Goal: Task Accomplishment & Management: Manage account settings

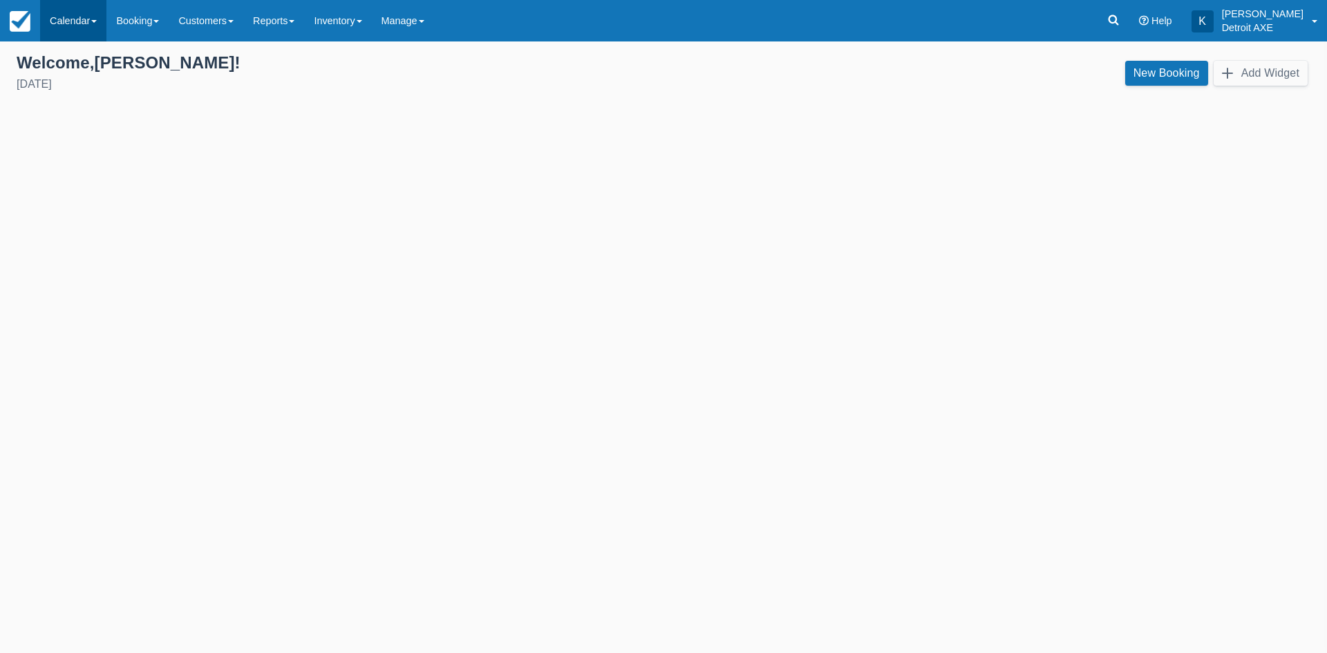
click at [72, 12] on link "Calendar" at bounding box center [73, 20] width 66 height 41
click at [108, 189] on link "Day" at bounding box center [95, 188] width 109 height 29
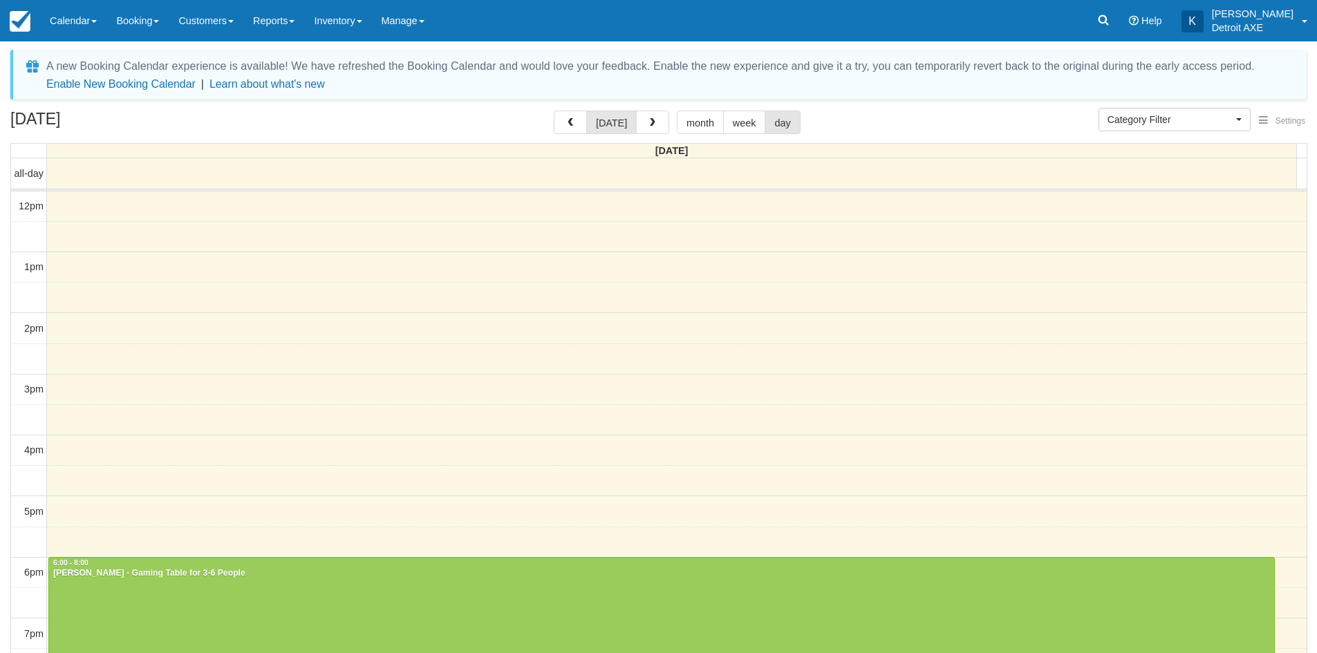
select select
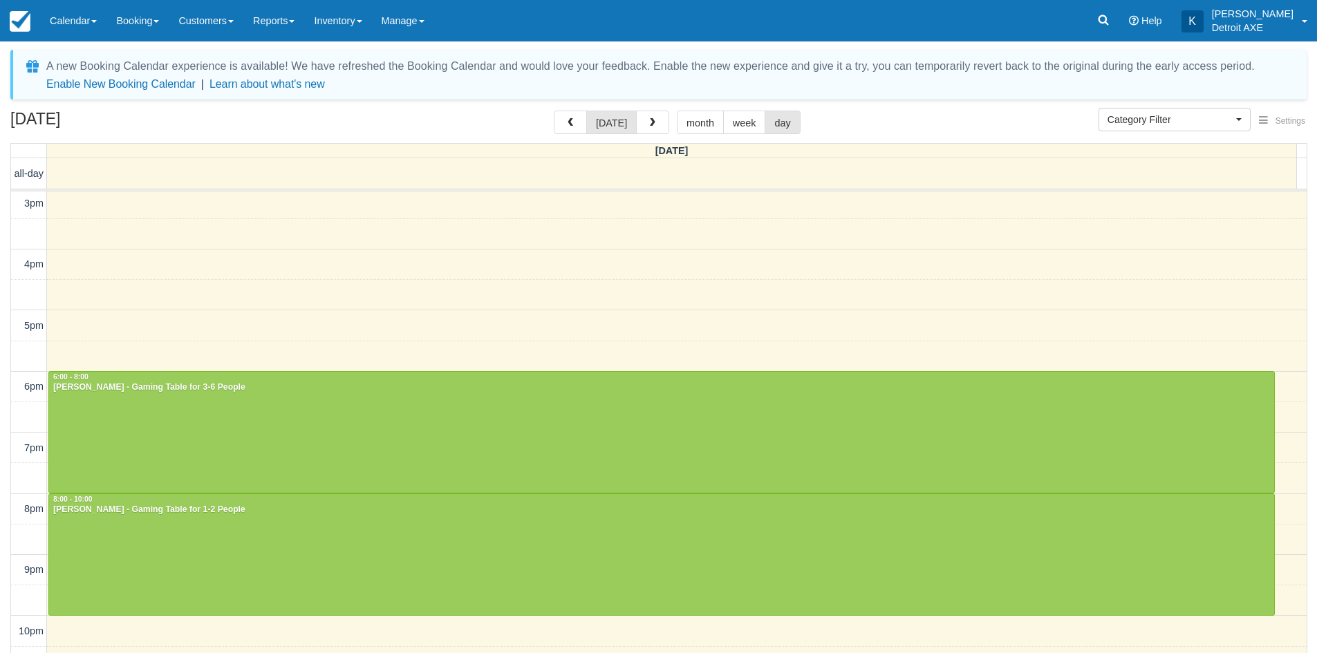
scroll to position [58, 0]
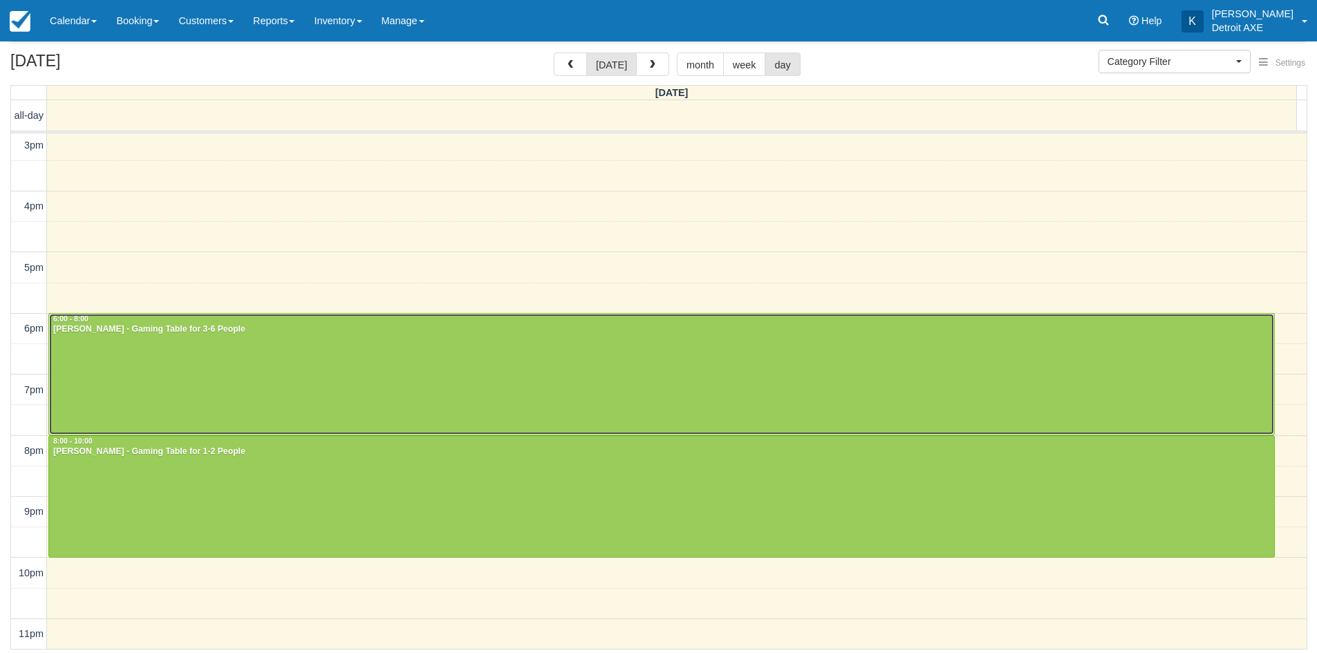
click at [348, 374] on div at bounding box center [661, 374] width 1225 height 121
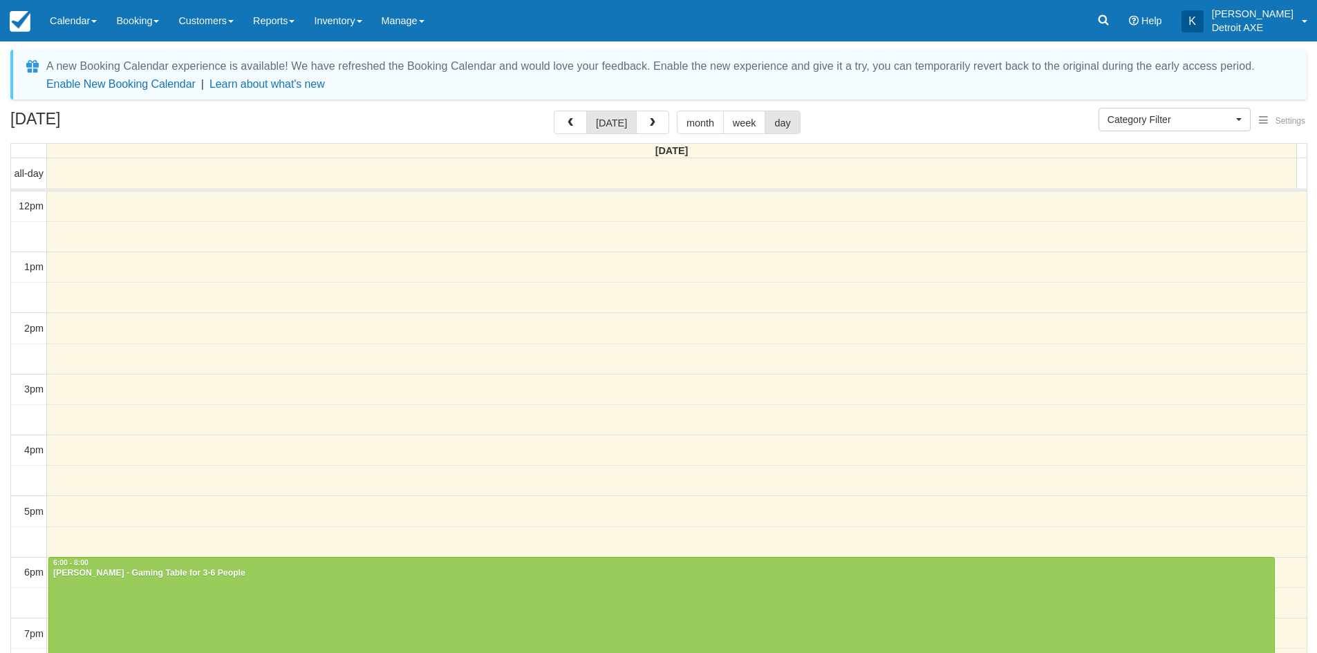
select select
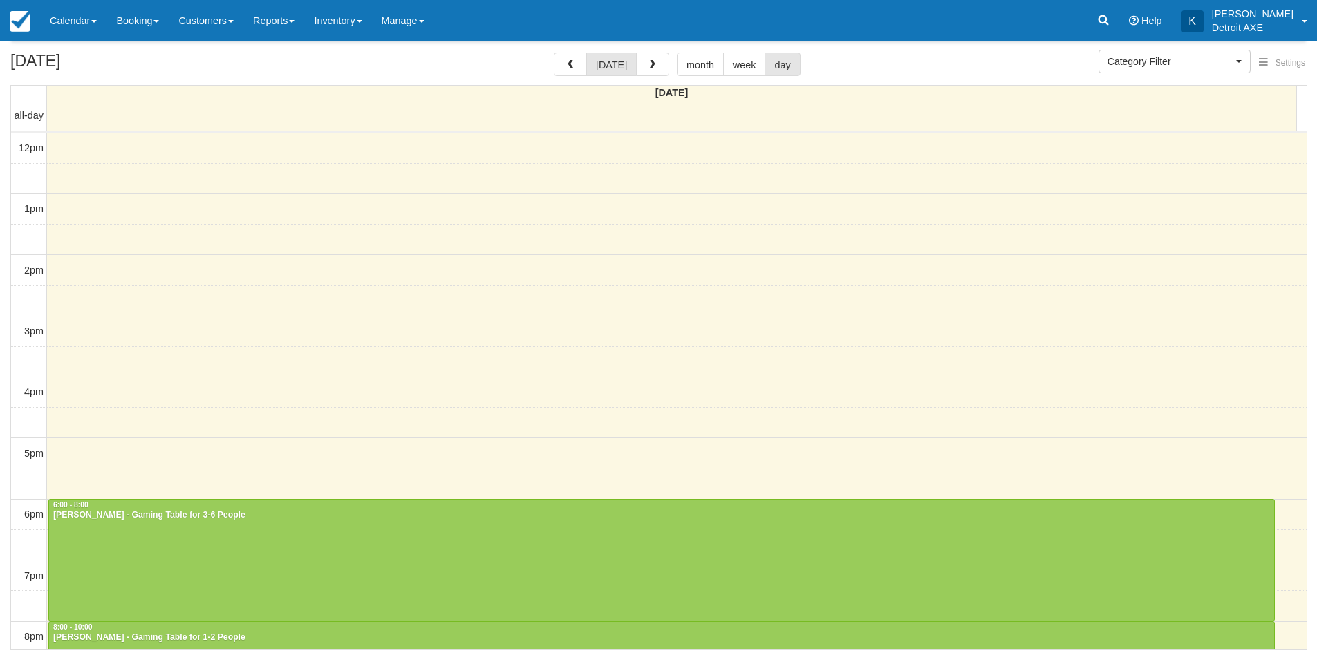
scroll to position [186, 0]
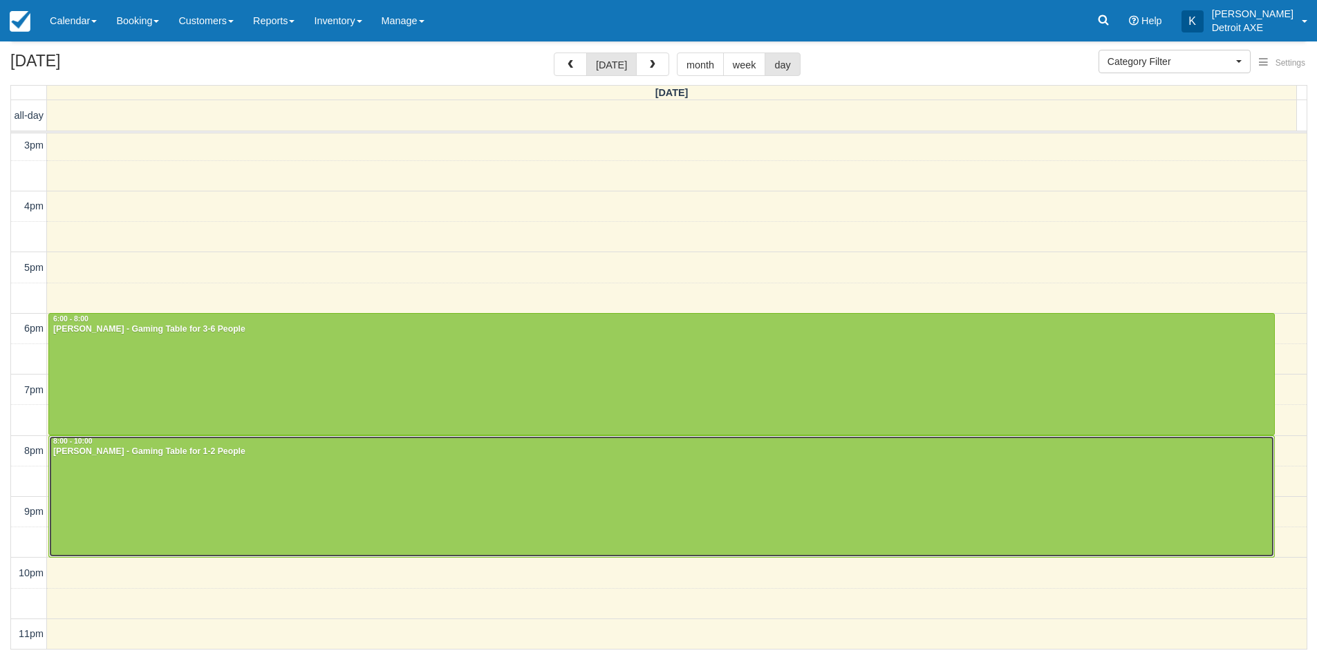
click at [294, 458] on div at bounding box center [661, 496] width 1225 height 121
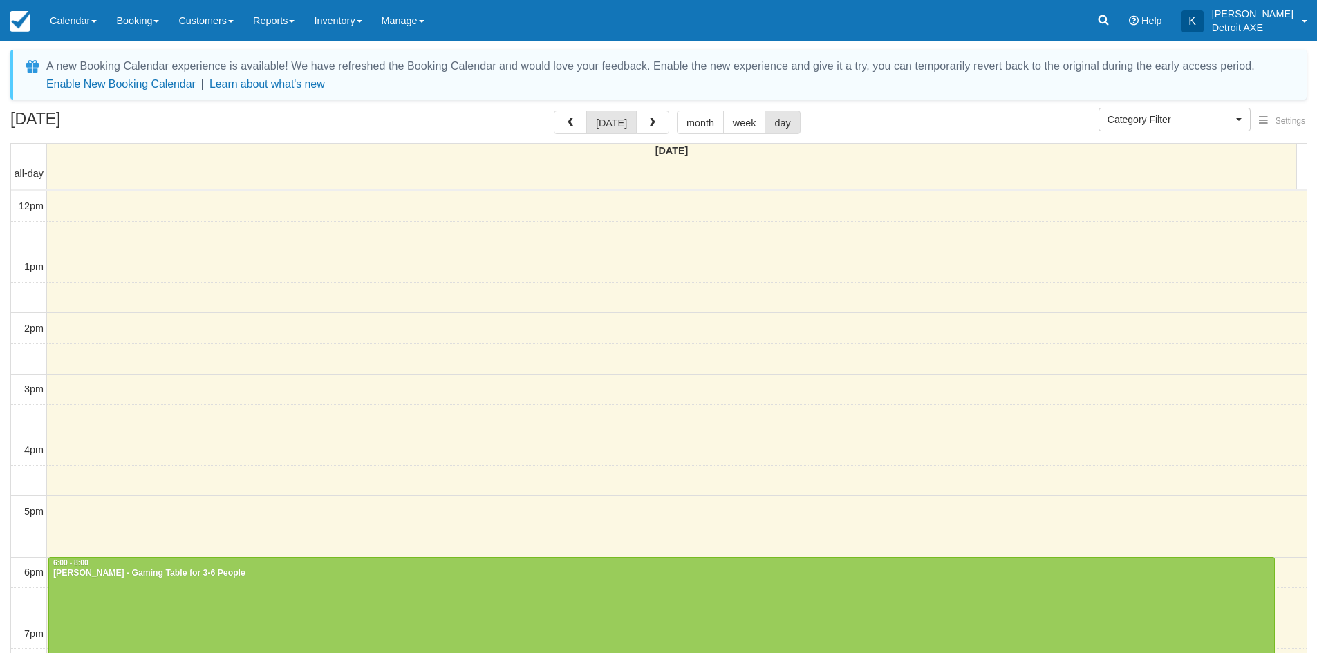
select select
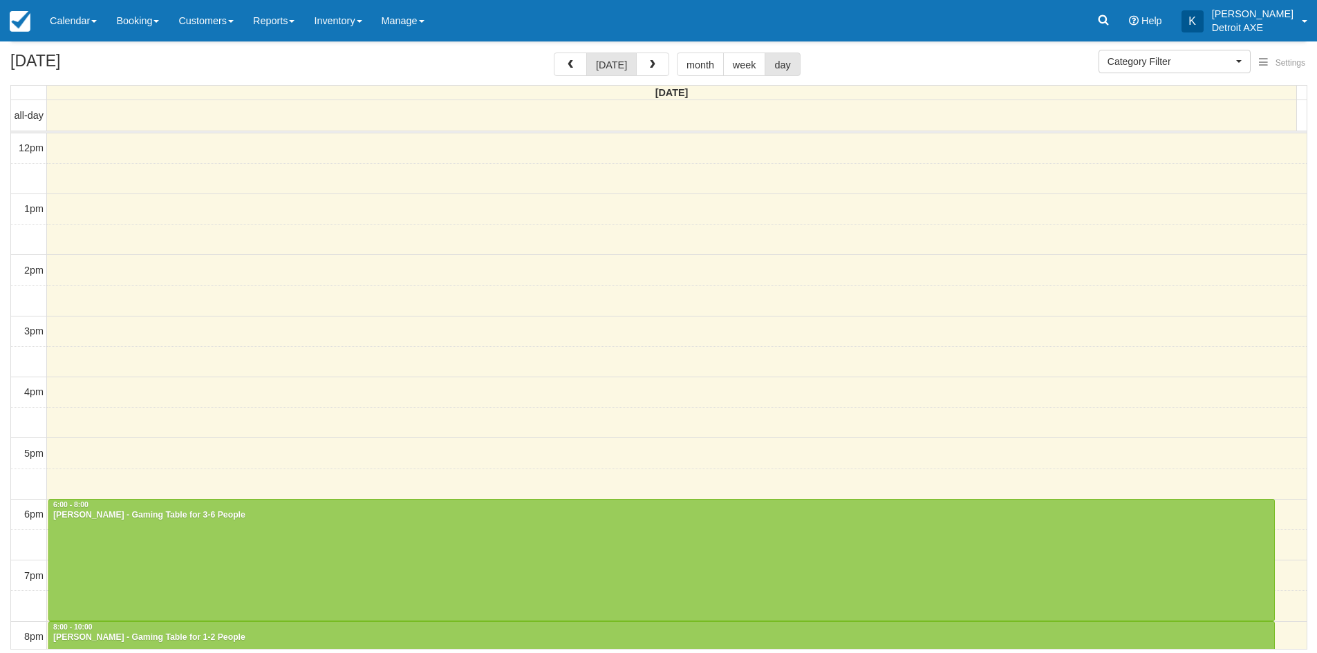
scroll to position [186, 0]
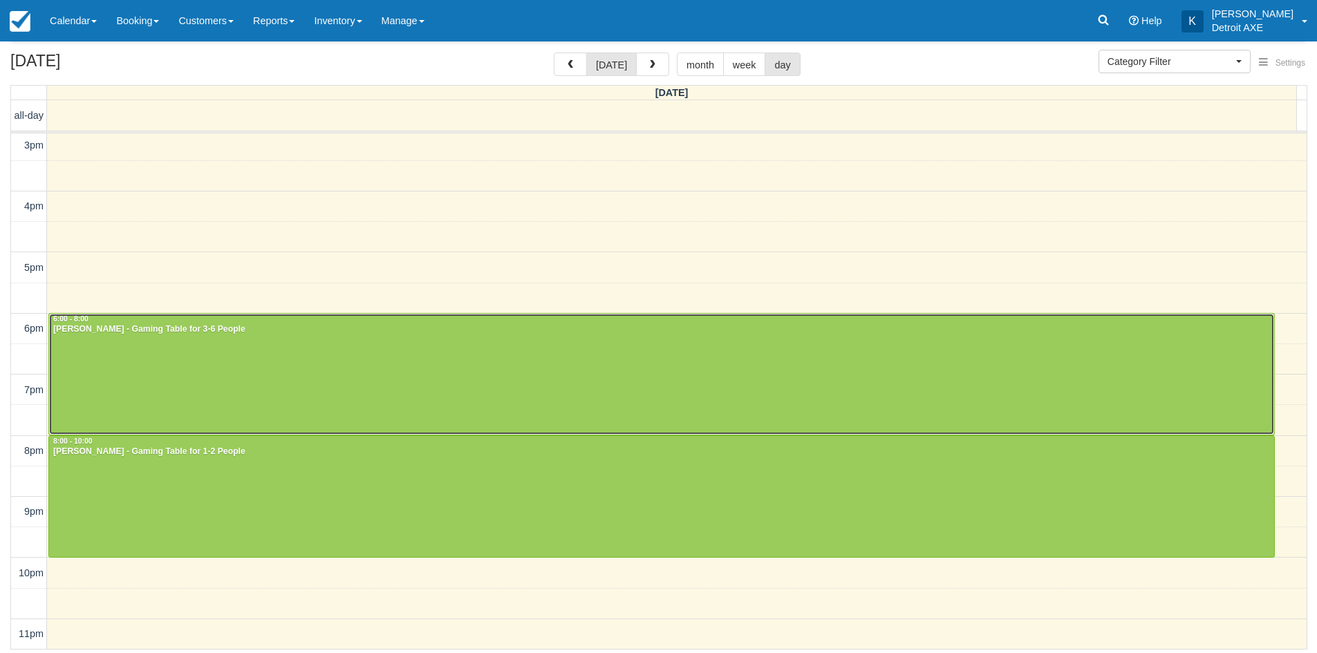
click at [327, 357] on div at bounding box center [661, 374] width 1225 height 121
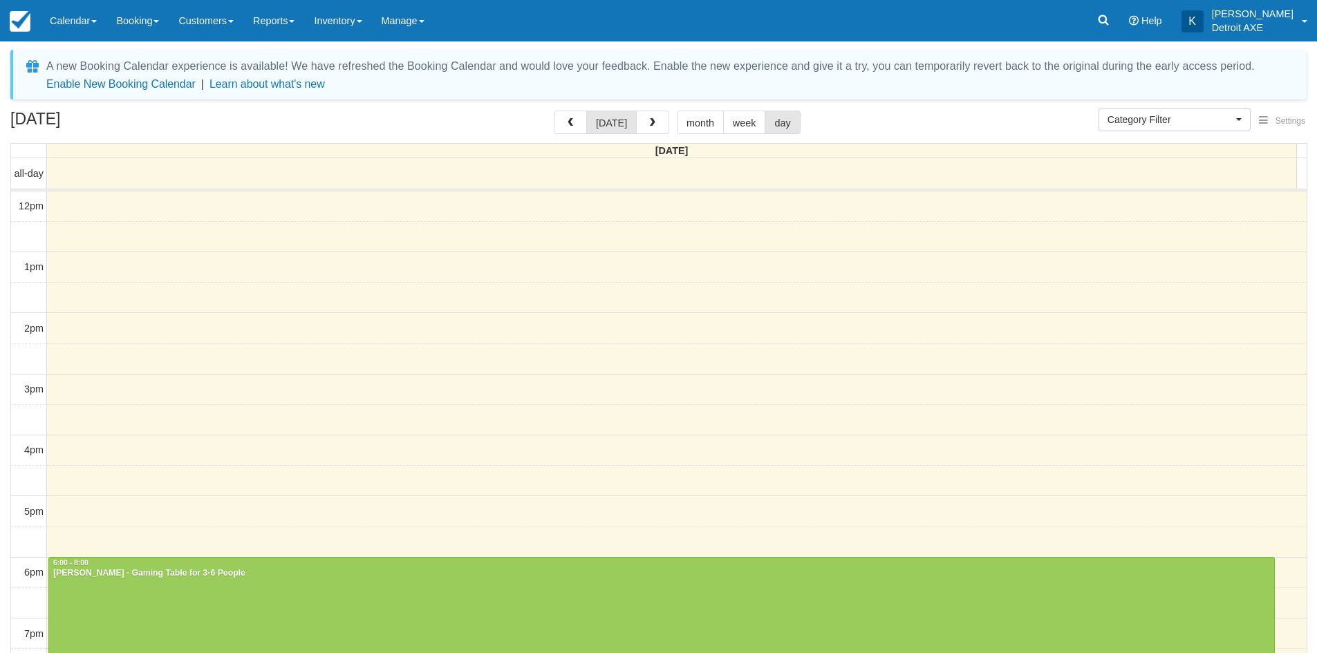
select select
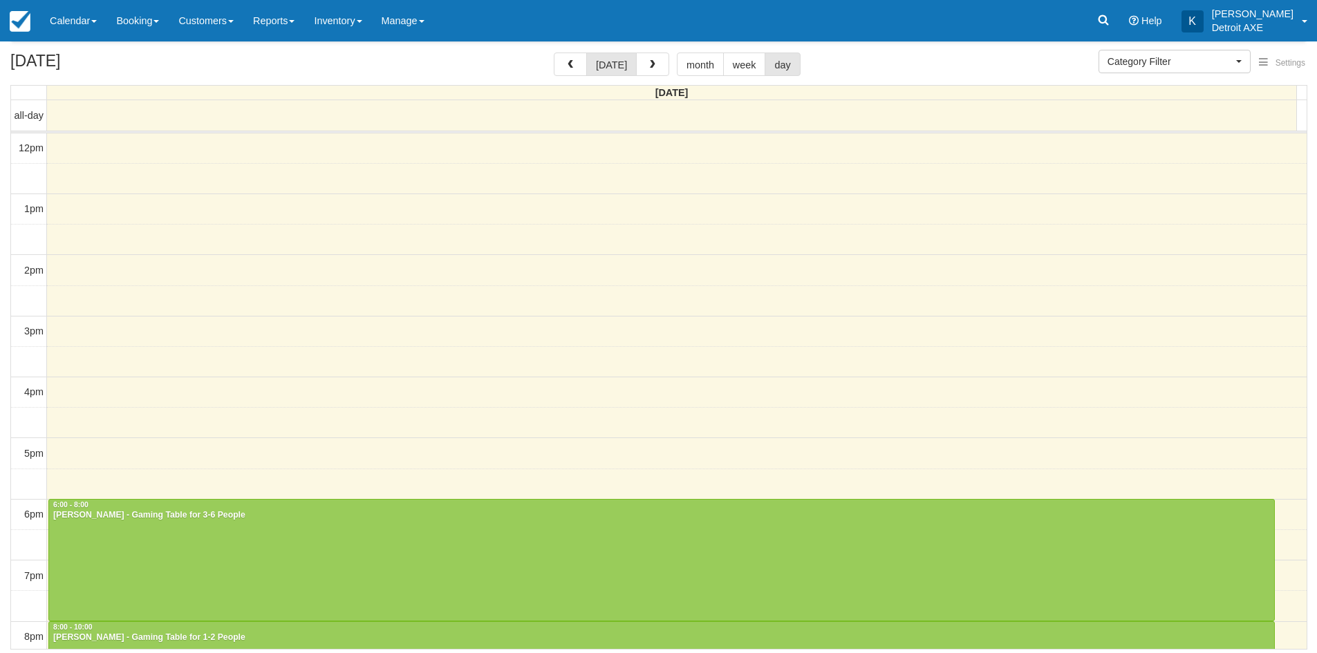
scroll to position [186, 0]
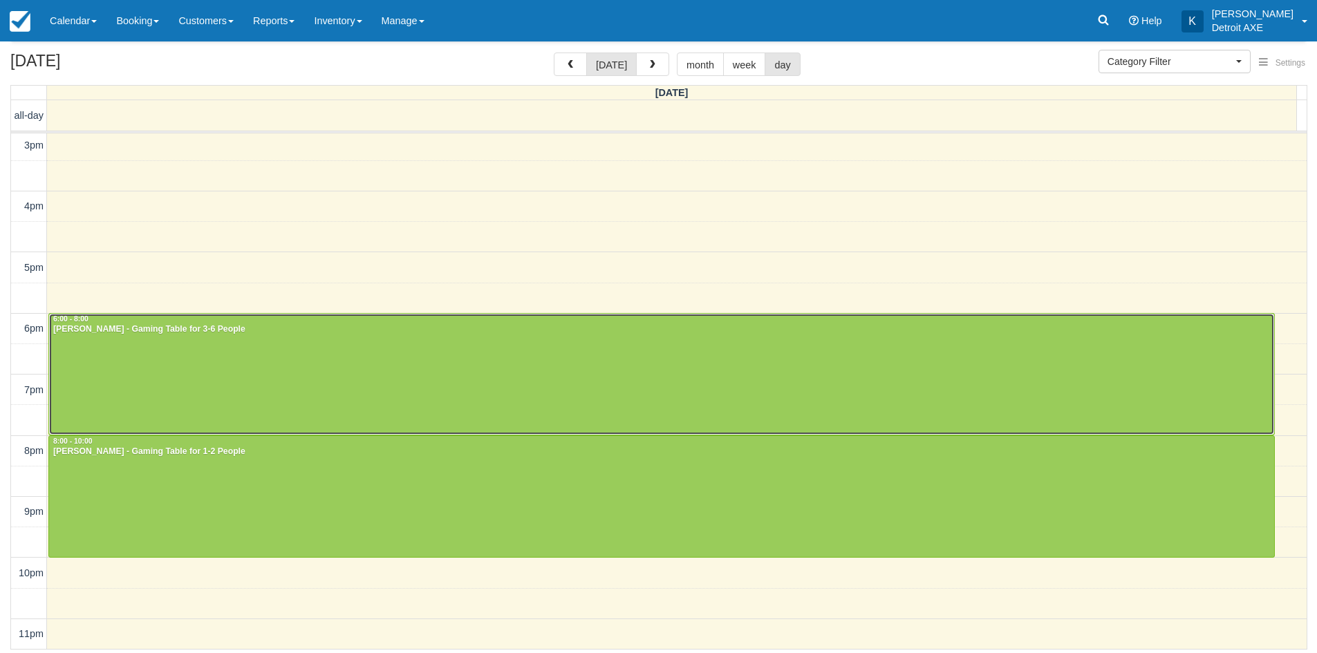
click at [421, 354] on div at bounding box center [661, 374] width 1225 height 121
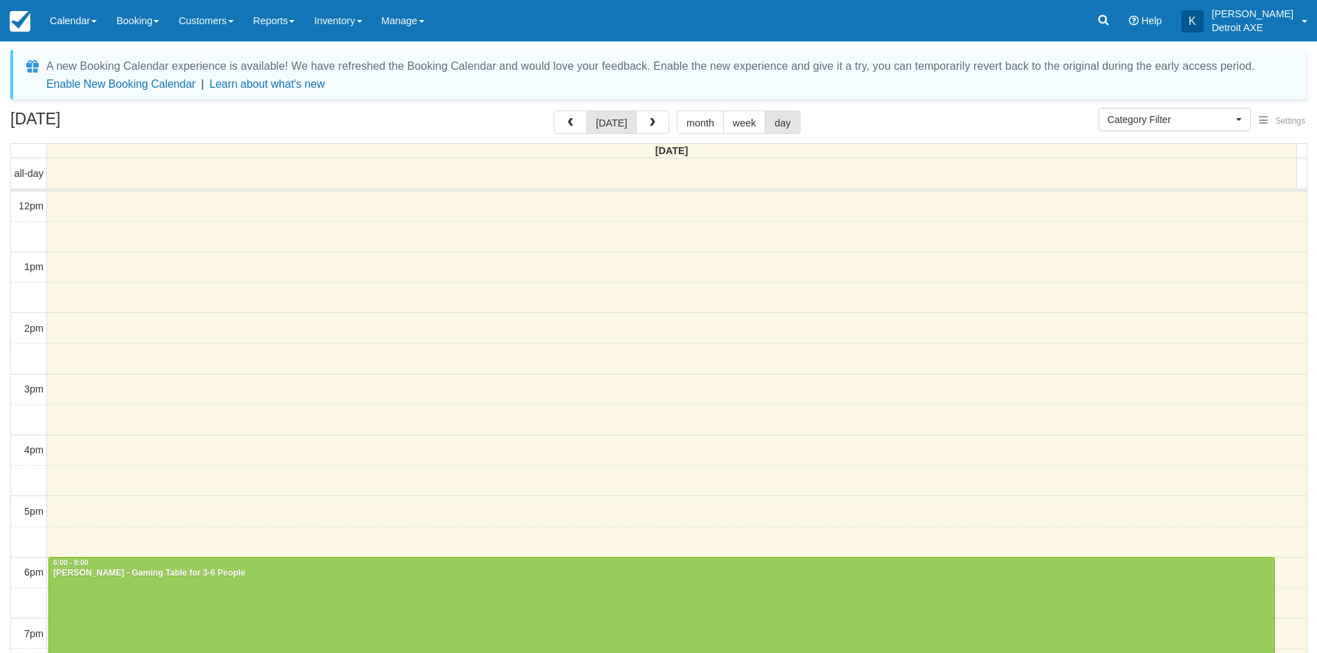
select select
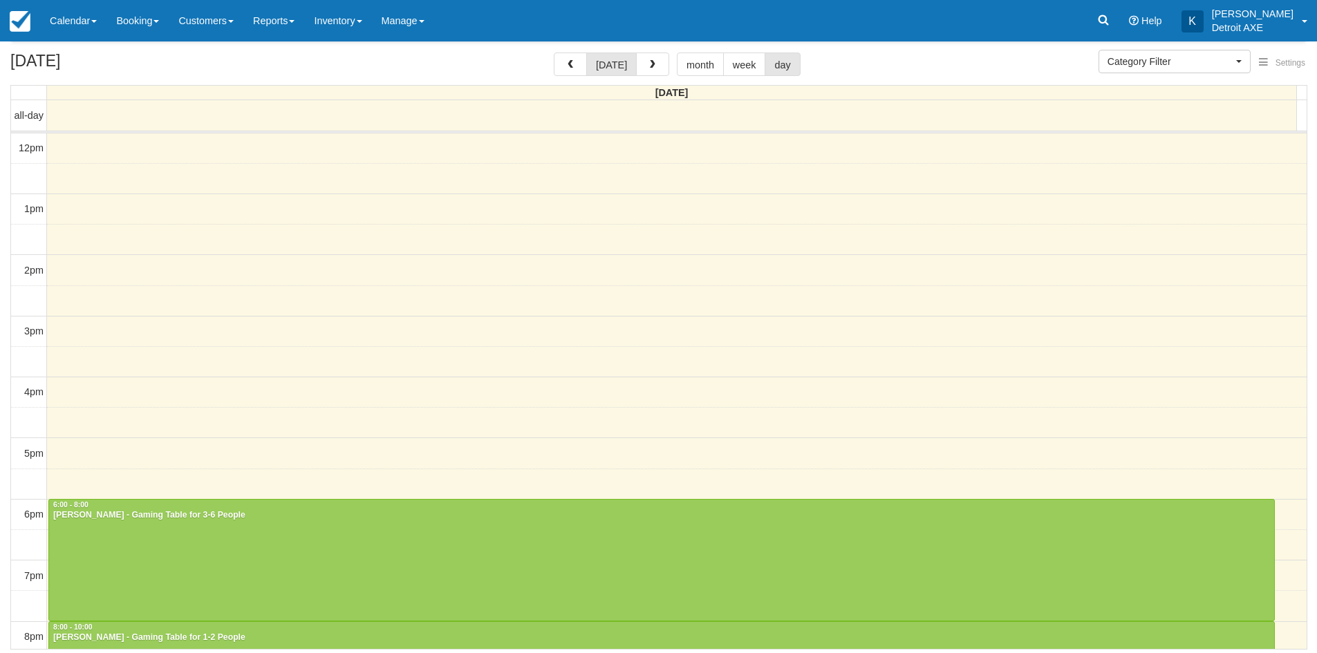
scroll to position [186, 0]
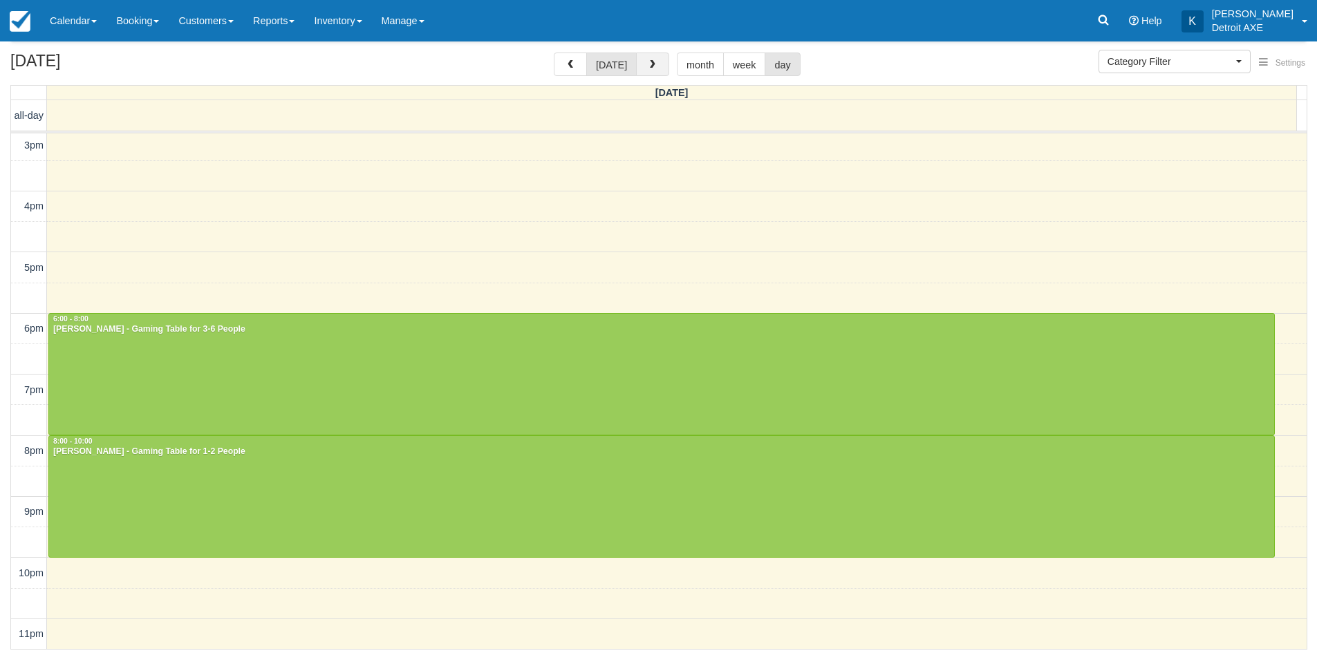
click at [655, 69] on button "button" at bounding box center [652, 65] width 33 height 24
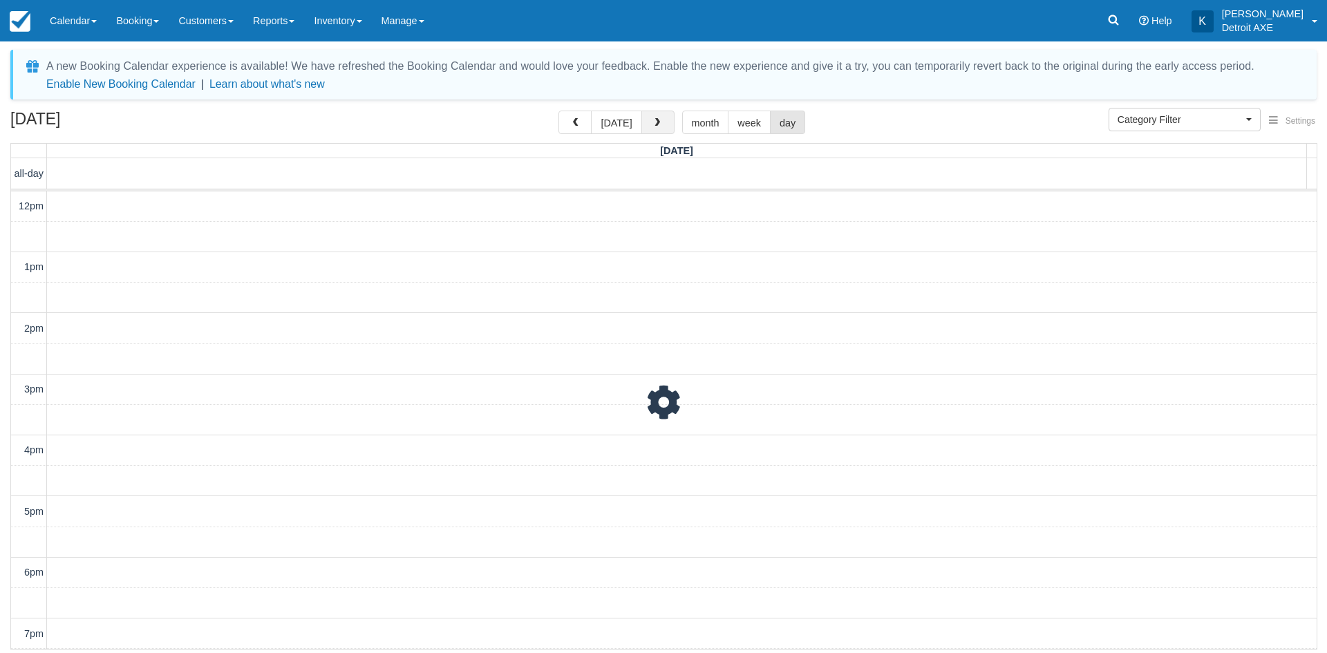
scroll to position [244, 0]
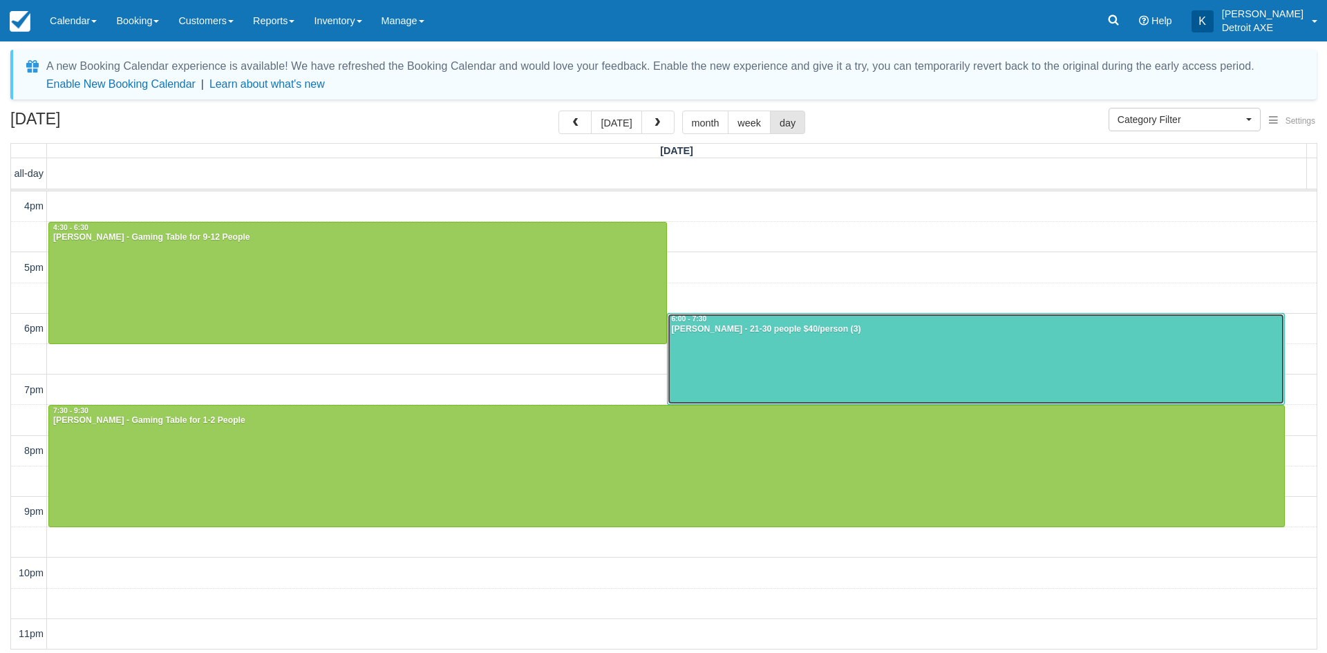
click at [876, 345] on div at bounding box center [976, 359] width 617 height 91
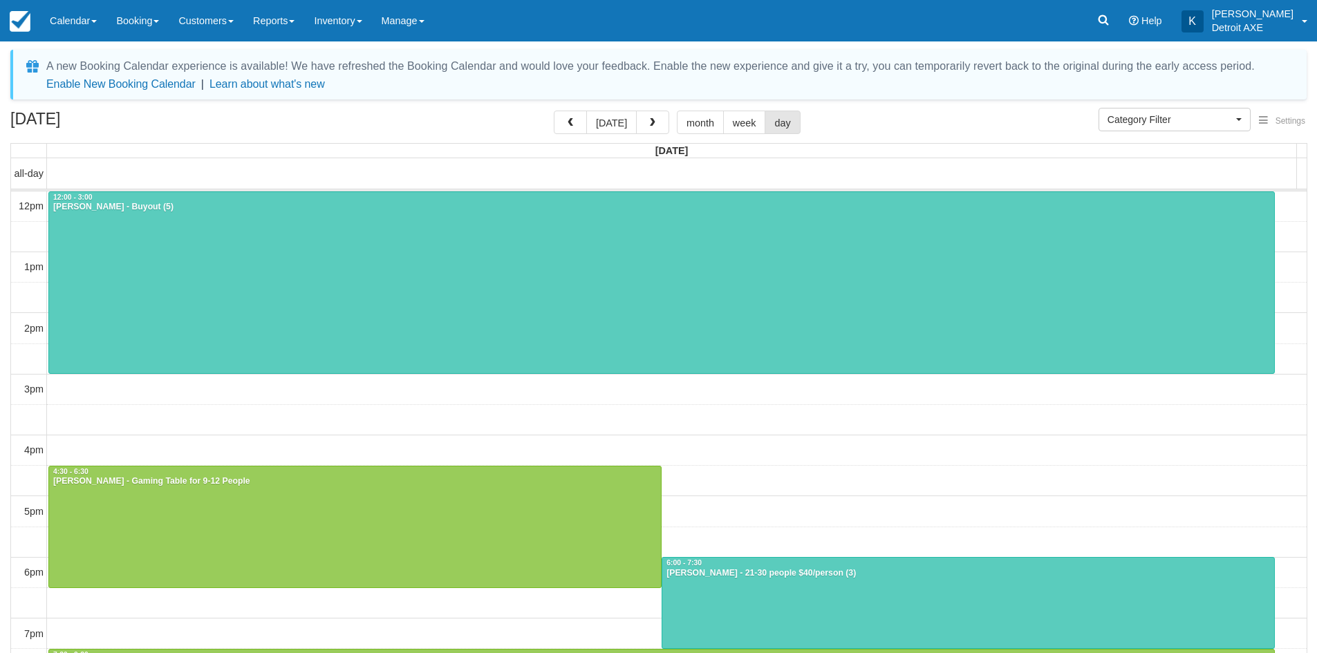
select select
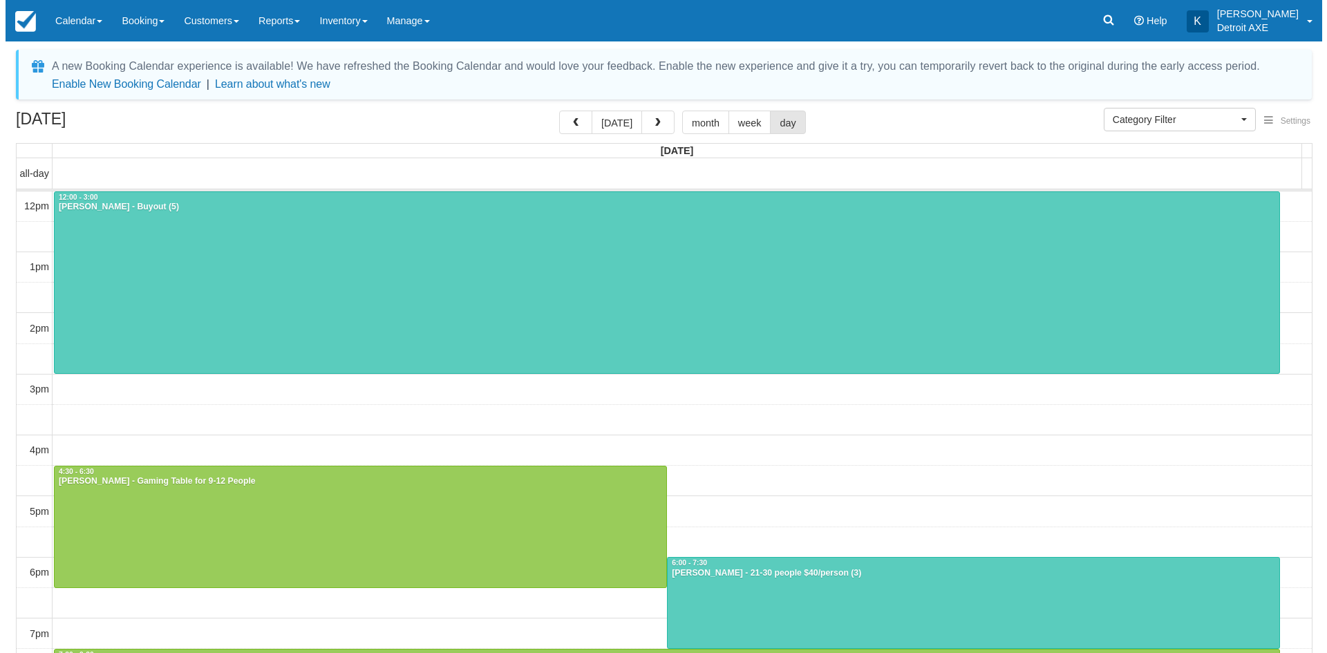
scroll to position [186, 0]
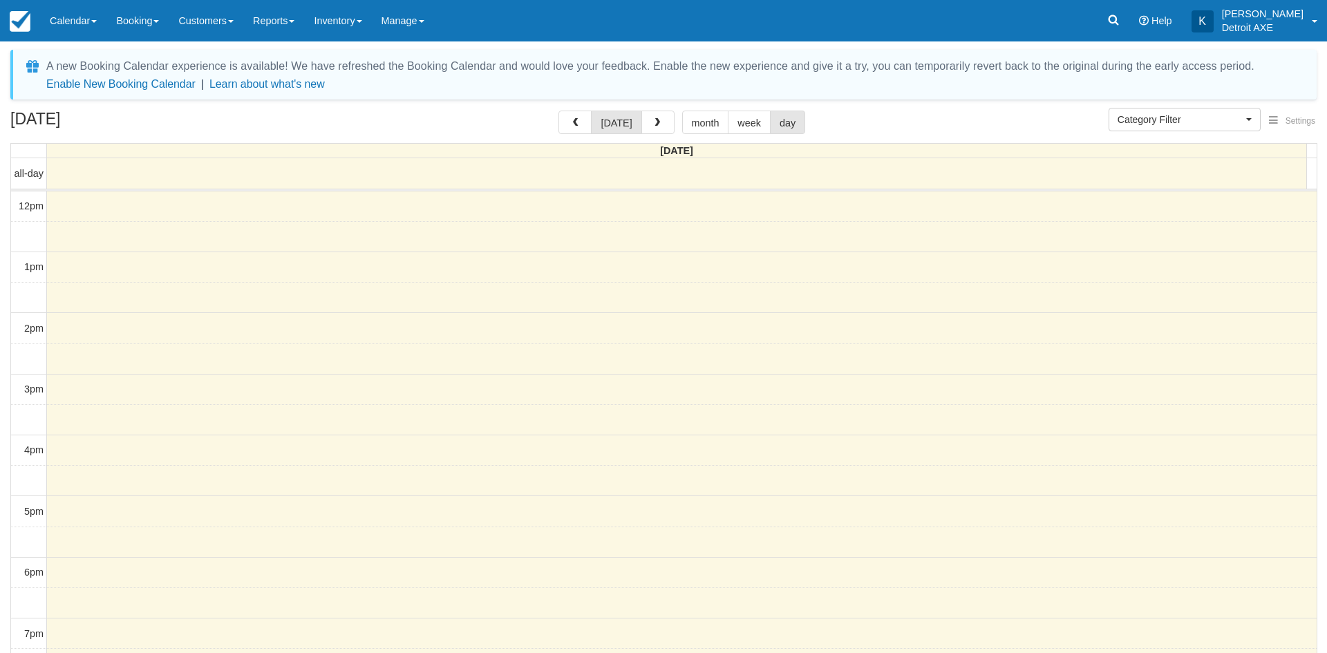
select select
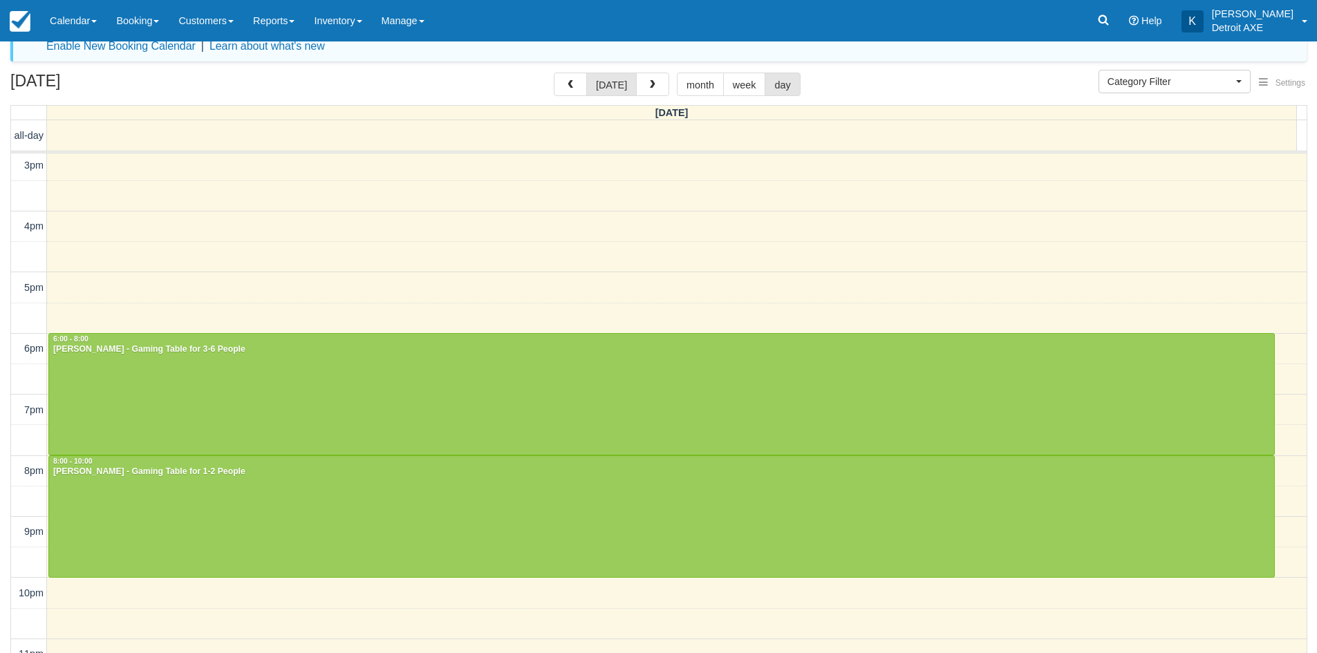
scroll to position [58, 0]
